Goal: Use online tool/utility: Utilize a website feature to perform a specific function

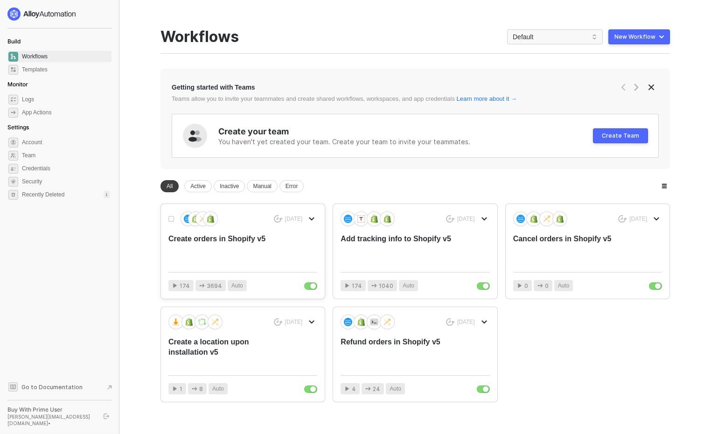
click at [240, 257] on div "Create orders in Shopify v5" at bounding box center [227, 249] width 119 height 31
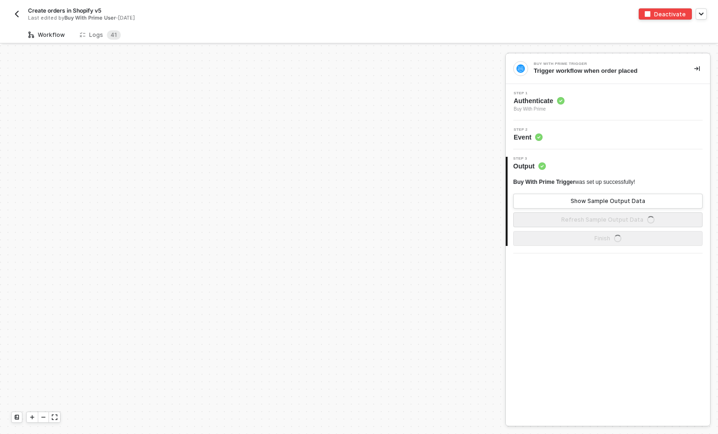
scroll to position [400, 0]
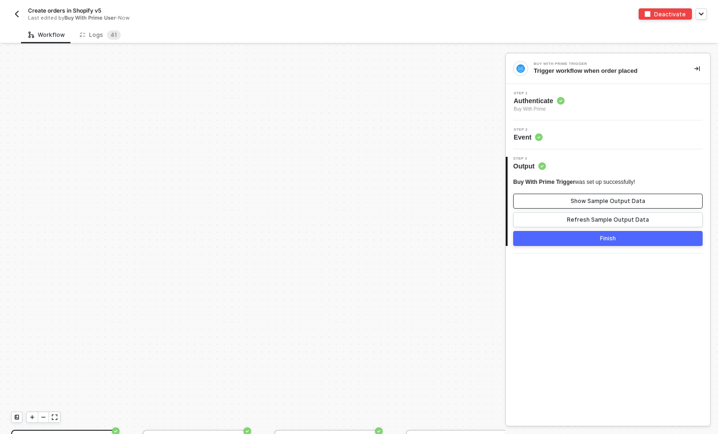
click at [592, 202] on div "Show Sample Output Data" at bounding box center [608, 200] width 75 height 7
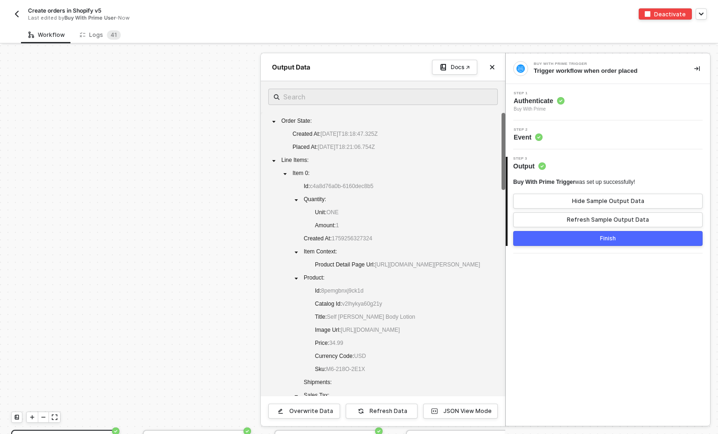
scroll to position [0, 0]
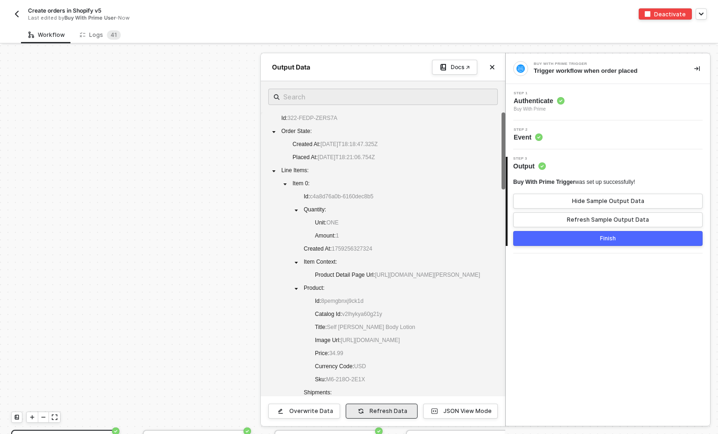
click at [379, 409] on div "Refresh Data" at bounding box center [389, 410] width 38 height 7
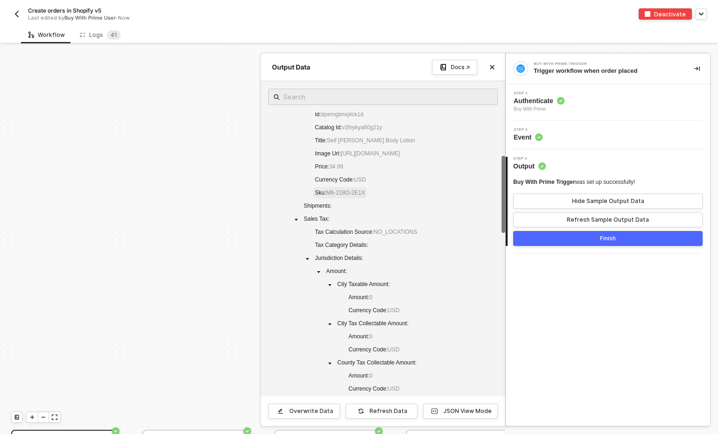
scroll to position [209, 0]
click at [390, 410] on div "Refresh Data" at bounding box center [389, 410] width 38 height 7
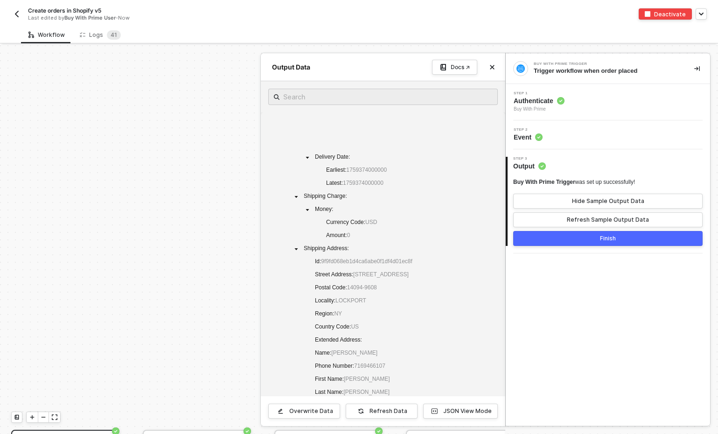
scroll to position [1424, 0]
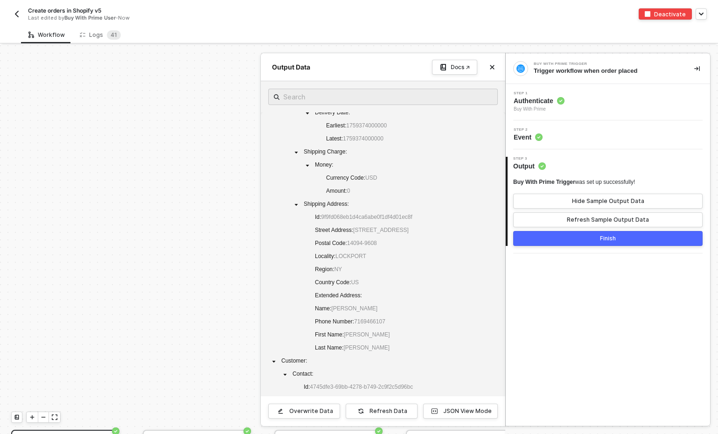
click at [18, 9] on button "button" at bounding box center [16, 13] width 11 height 11
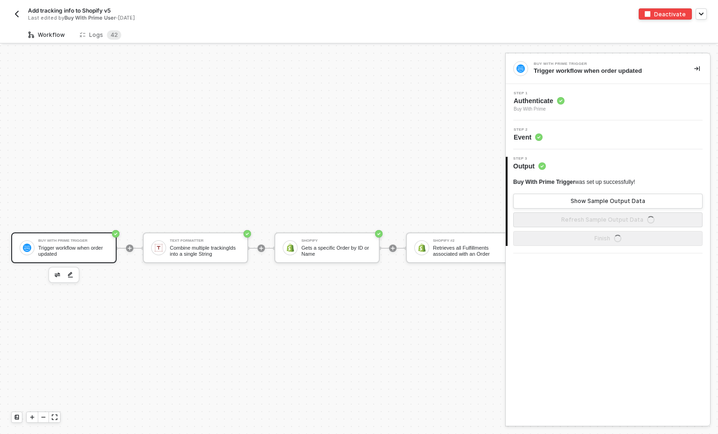
scroll to position [24, 0]
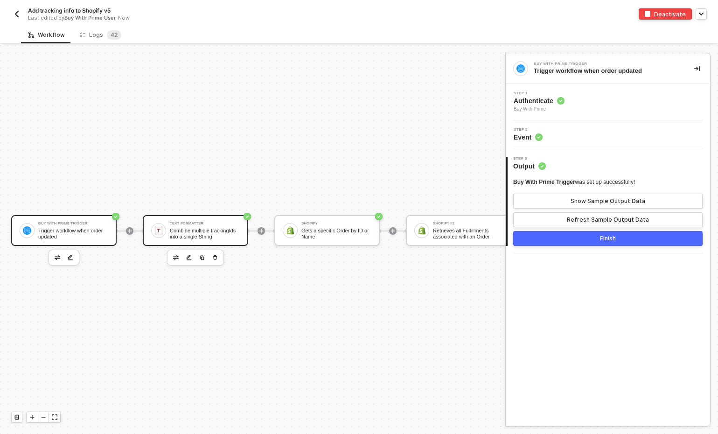
click at [200, 228] on div "Combine multiple trackingIds into a single String" at bounding box center [205, 234] width 70 height 12
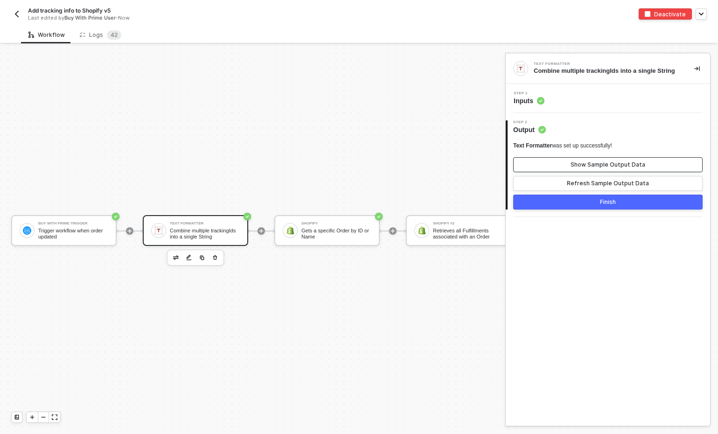
click at [558, 165] on button "Show Sample Output Data" at bounding box center [607, 164] width 189 height 15
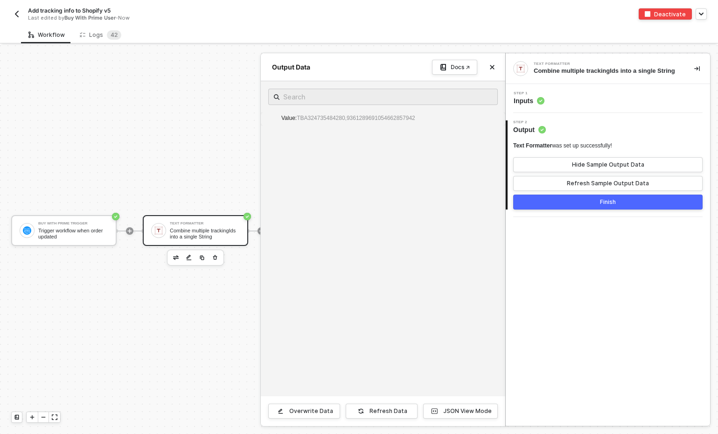
click at [224, 315] on div at bounding box center [359, 239] width 718 height 389
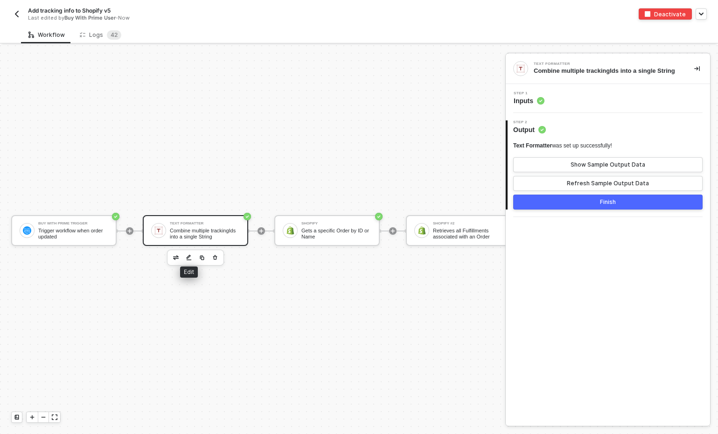
click at [188, 254] on img "button" at bounding box center [189, 257] width 6 height 7
click at [556, 101] on div "Step 1 Inputs" at bounding box center [609, 98] width 202 height 14
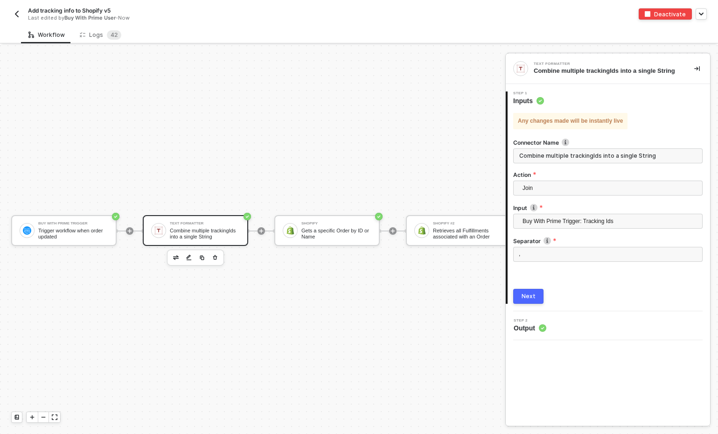
click at [565, 329] on div "Step 2 Output" at bounding box center [609, 326] width 202 height 14
click at [531, 299] on div "Next" at bounding box center [529, 296] width 14 height 7
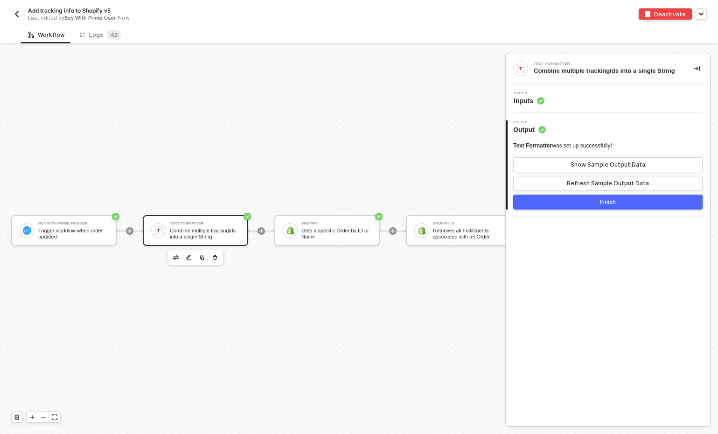
click at [405, 327] on div "Buy With Prime Trigger Trigger workflow when order updated Text Formatter Combi…" at bounding box center [455, 231] width 911 height 406
click at [334, 228] on div "Gets a specific Order by ID or Name" at bounding box center [336, 234] width 70 height 12
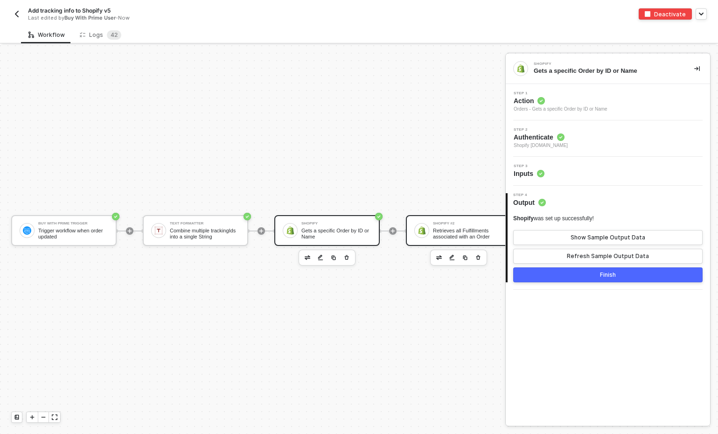
click at [454, 228] on div "Retrieves all Fulfillments associated with an Order" at bounding box center [468, 234] width 70 height 12
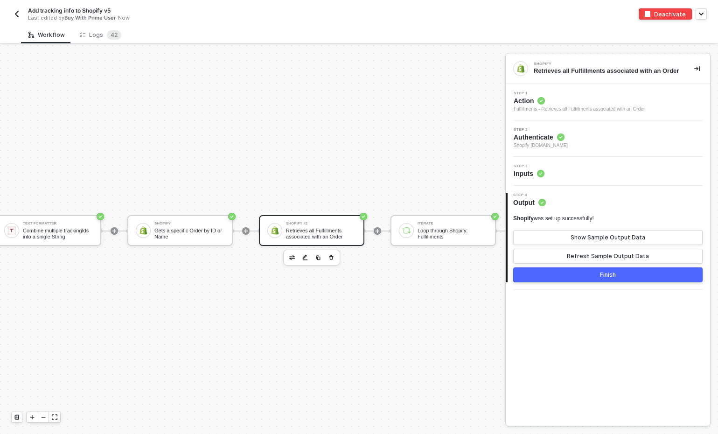
scroll to position [24, 148]
click at [449, 230] on div "Loop through Shopify: Fulfillments" at bounding box center [452, 234] width 70 height 12
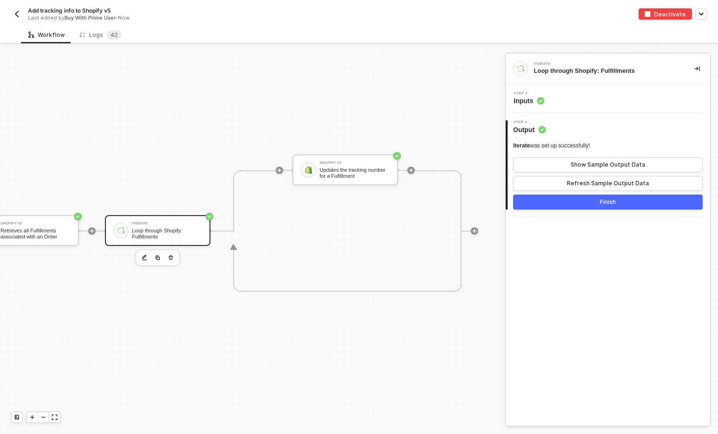
scroll to position [24, 453]
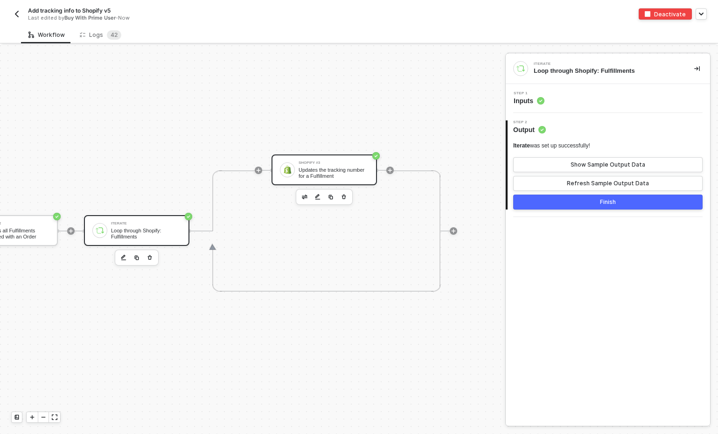
click at [328, 168] on div "Updates the tracking number for a Fulfillment" at bounding box center [334, 173] width 70 height 12
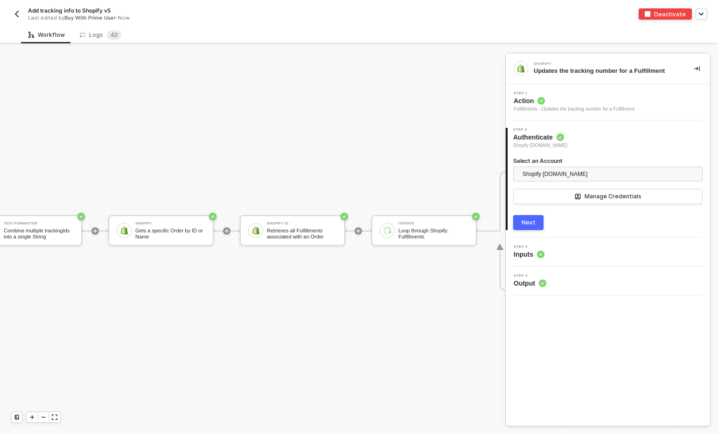
scroll to position [24, 165]
click at [300, 228] on div "Retrieves all Fulfillments associated with an Order" at bounding box center [303, 234] width 70 height 12
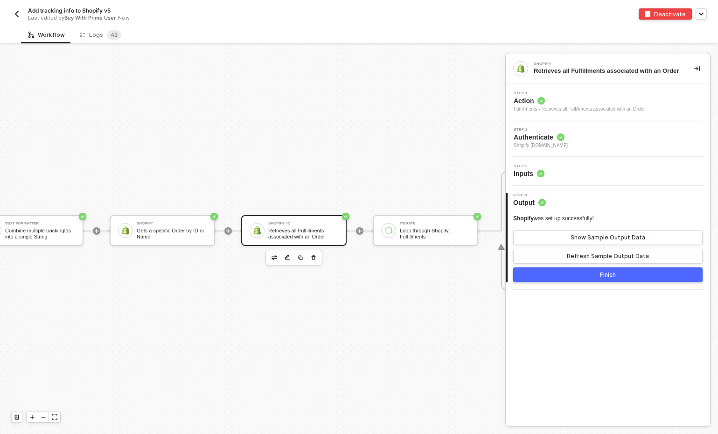
click at [555, 178] on div "Step 3 Inputs" at bounding box center [609, 171] width 202 height 14
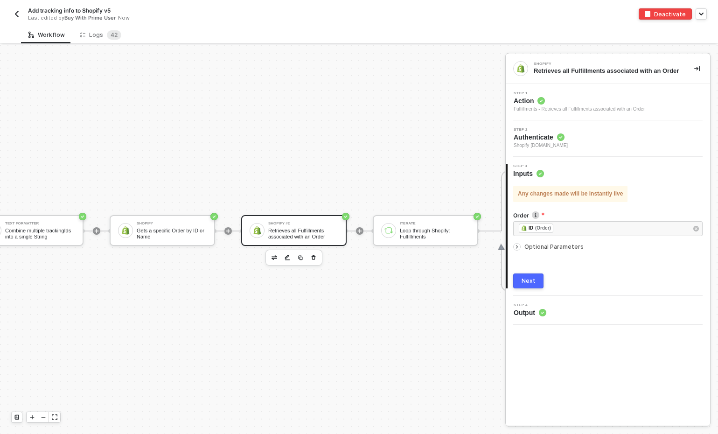
click at [555, 178] on div "Step 3 Inputs" at bounding box center [609, 171] width 202 height 14
click at [573, 313] on div "Step 4 Output" at bounding box center [609, 310] width 202 height 14
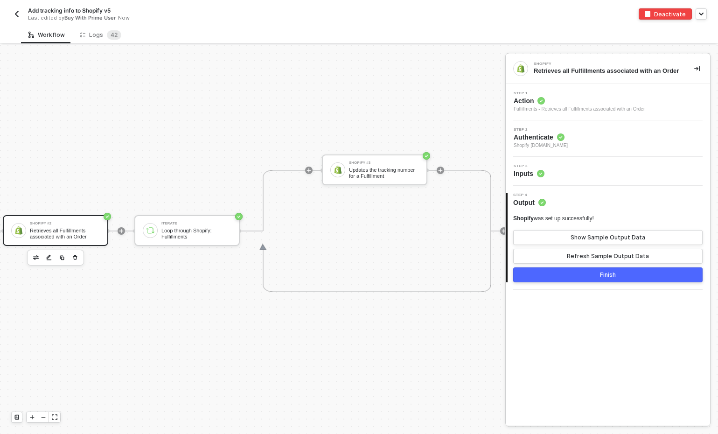
scroll to position [24, 471]
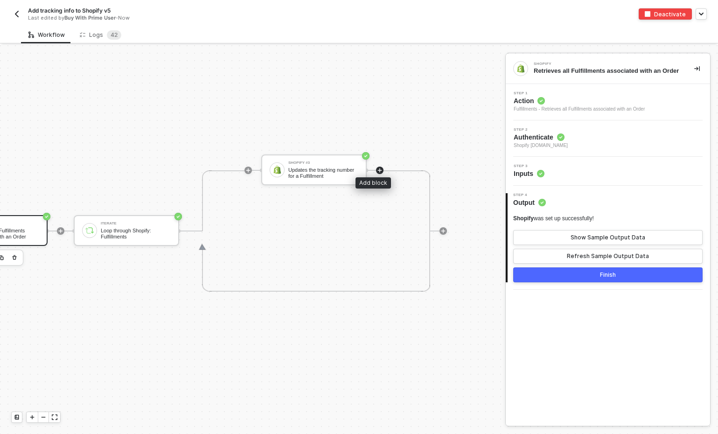
click at [377, 167] on icon "icon-play" at bounding box center [380, 170] width 6 height 6
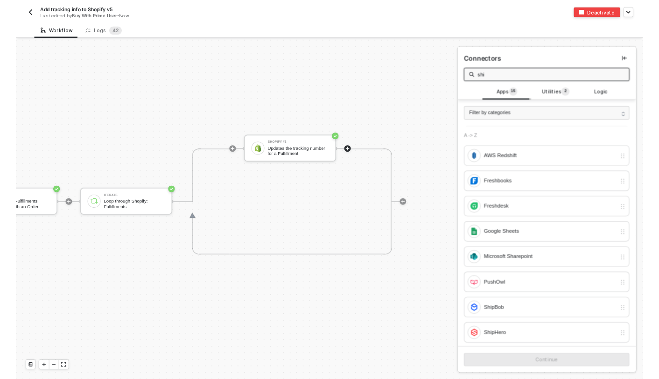
scroll to position [0, 0]
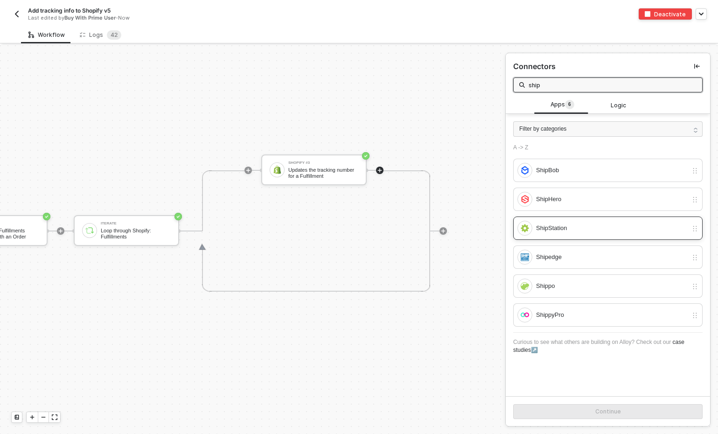
type input "ship"
click at [563, 230] on div "ShipStation" at bounding box center [612, 228] width 152 height 10
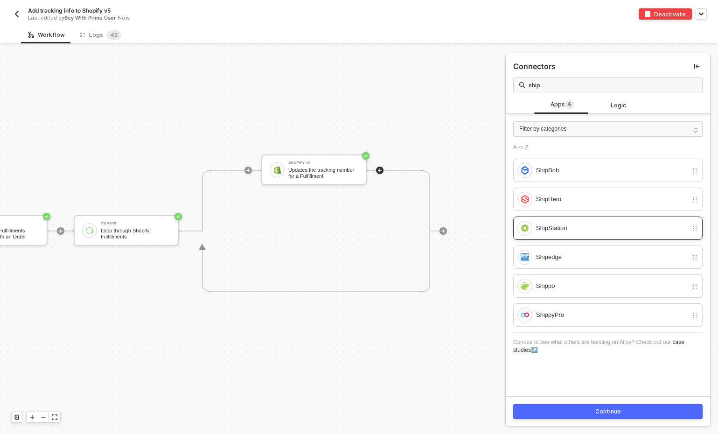
click at [567, 227] on div "ShipStation" at bounding box center [612, 228] width 152 height 10
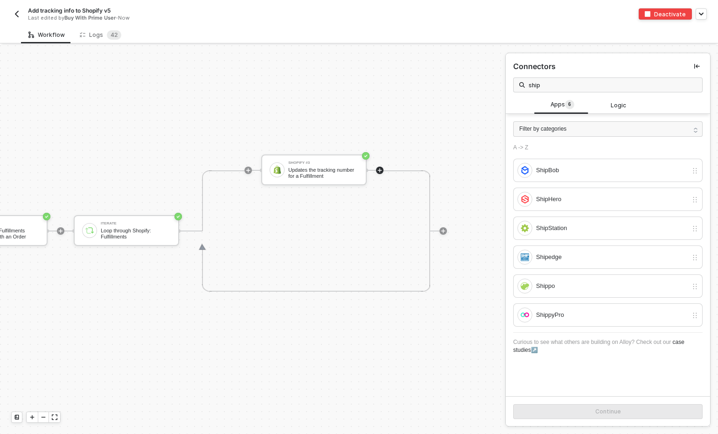
drag, startPoint x: 565, startPoint y: 228, endPoint x: 627, endPoint y: 1, distance: 235.5
